Goal: Find specific page/section: Find specific page/section

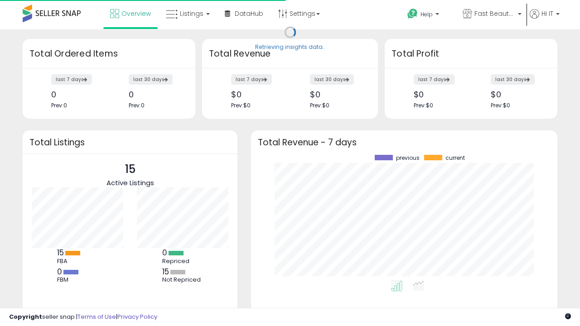
scroll to position [126, 288]
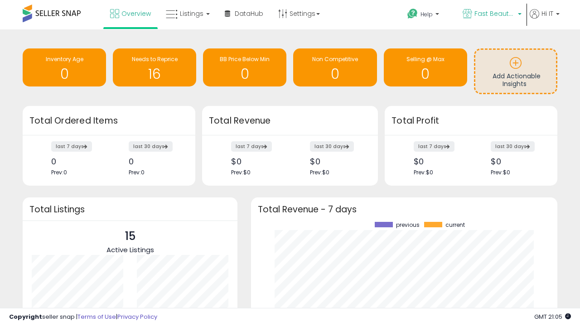
click at [492, 15] on span "Fast Beauty ([GEOGRAPHIC_DATA])" at bounding box center [495, 13] width 41 height 9
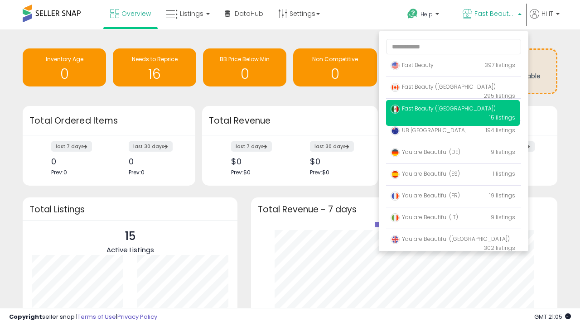
click at [453, 88] on span "Fast Beauty ([GEOGRAPHIC_DATA])" at bounding box center [443, 87] width 105 height 8
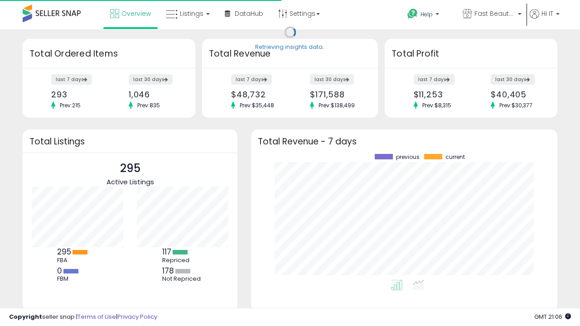
scroll to position [126, 288]
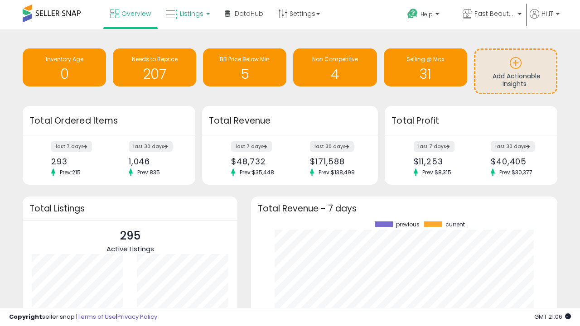
click at [187, 14] on span "Listings" at bounding box center [192, 13] width 24 height 9
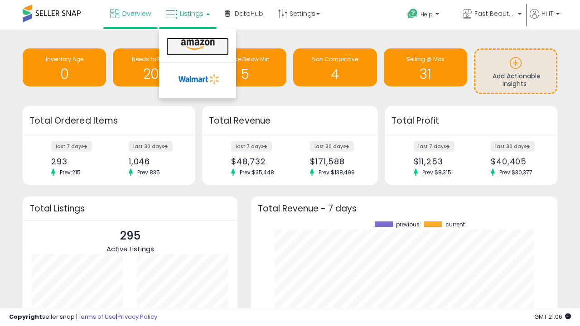
click at [197, 45] on icon at bounding box center [197, 45] width 39 height 12
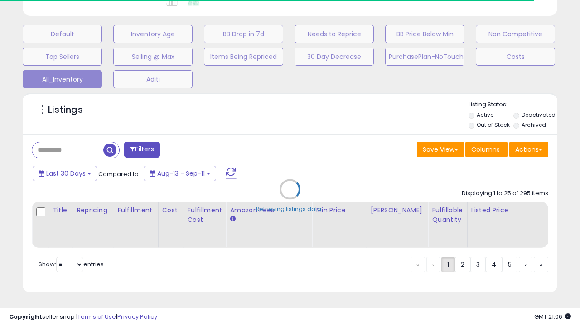
scroll to position [0, 7]
